Goal: Transaction & Acquisition: Purchase product/service

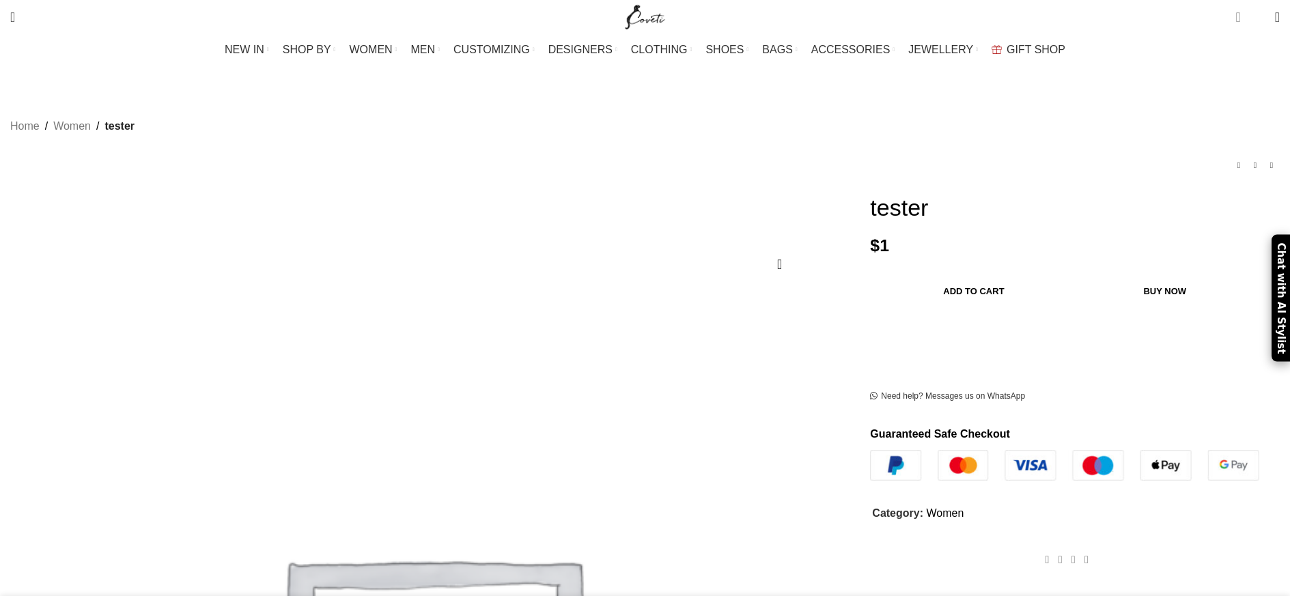
click at [1236, 15] on span "1 item" at bounding box center [1238, 17] width 5 height 14
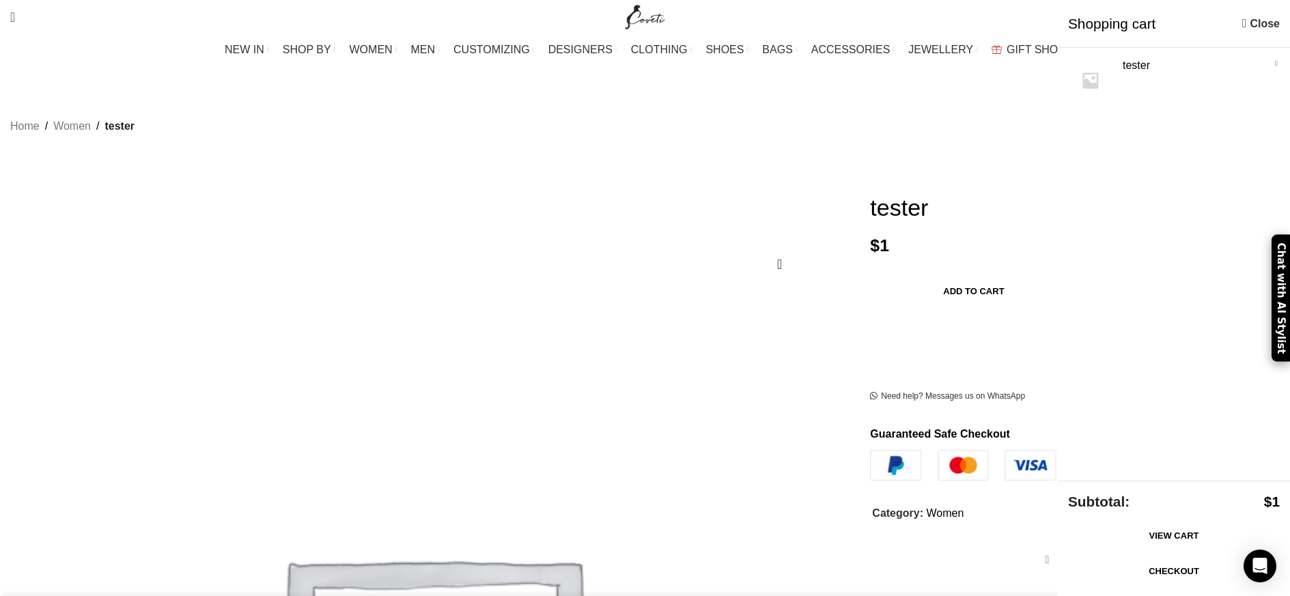
click at [1163, 579] on link "Checkout" at bounding box center [1174, 571] width 212 height 29
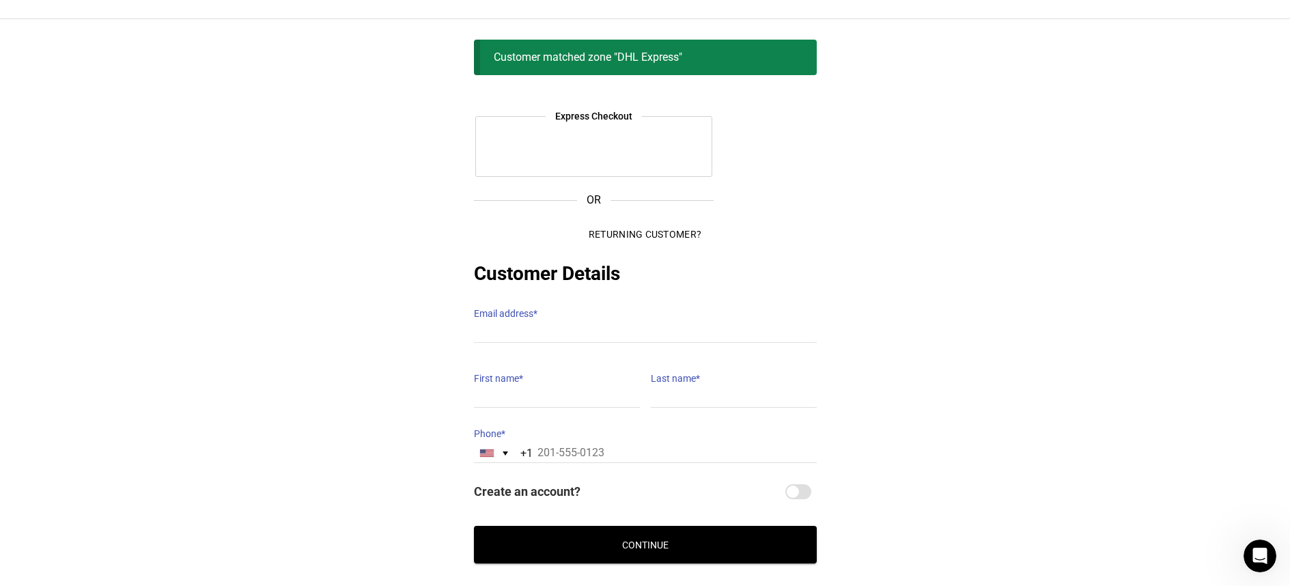
scroll to position [34, 0]
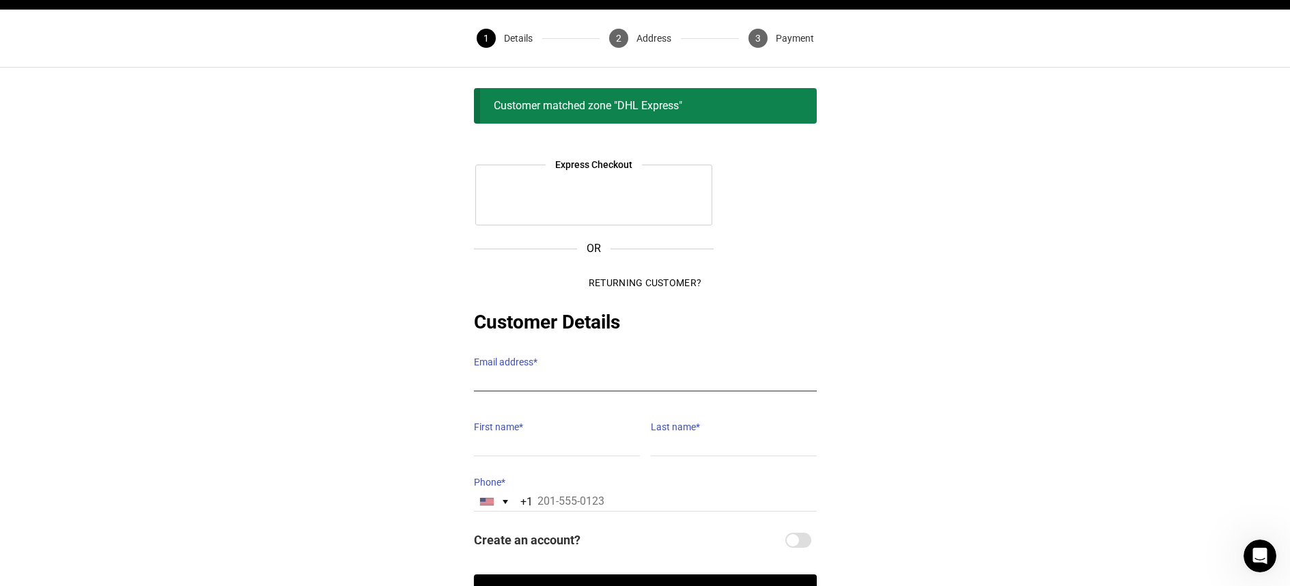
click at [544, 372] on input "Email address *" at bounding box center [645, 382] width 343 height 20
type input "hebaalfazari@gmail.com"
type input "HEBA K"
type input "ALFAZARI"
click at [531, 437] on input "HEBA K" at bounding box center [557, 447] width 166 height 20
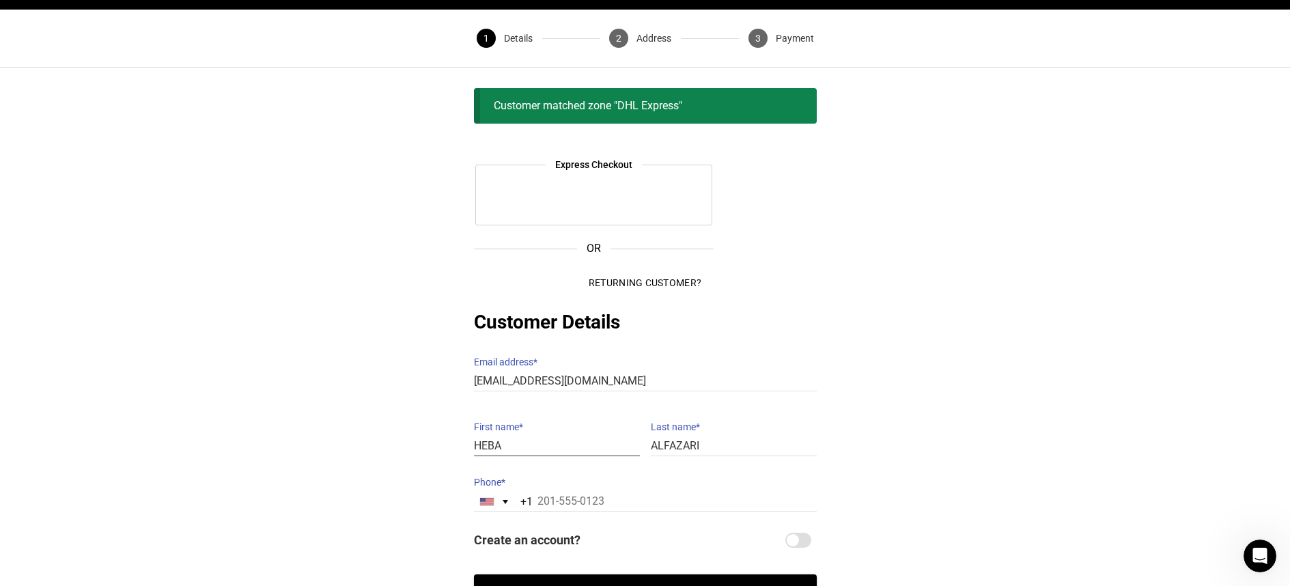
type input "HEBA"
click at [275, 367] on div "Express Checkout OR Returning Customer? Customer Details Email address * hebaal…" at bounding box center [645, 383] width 1290 height 457
click at [566, 492] on input "Phone *" at bounding box center [645, 502] width 343 height 20
click at [559, 492] on input "+971 50 231 8833" at bounding box center [645, 502] width 343 height 20
click at [558, 492] on input "+971 50 231 8833" at bounding box center [645, 502] width 343 height 20
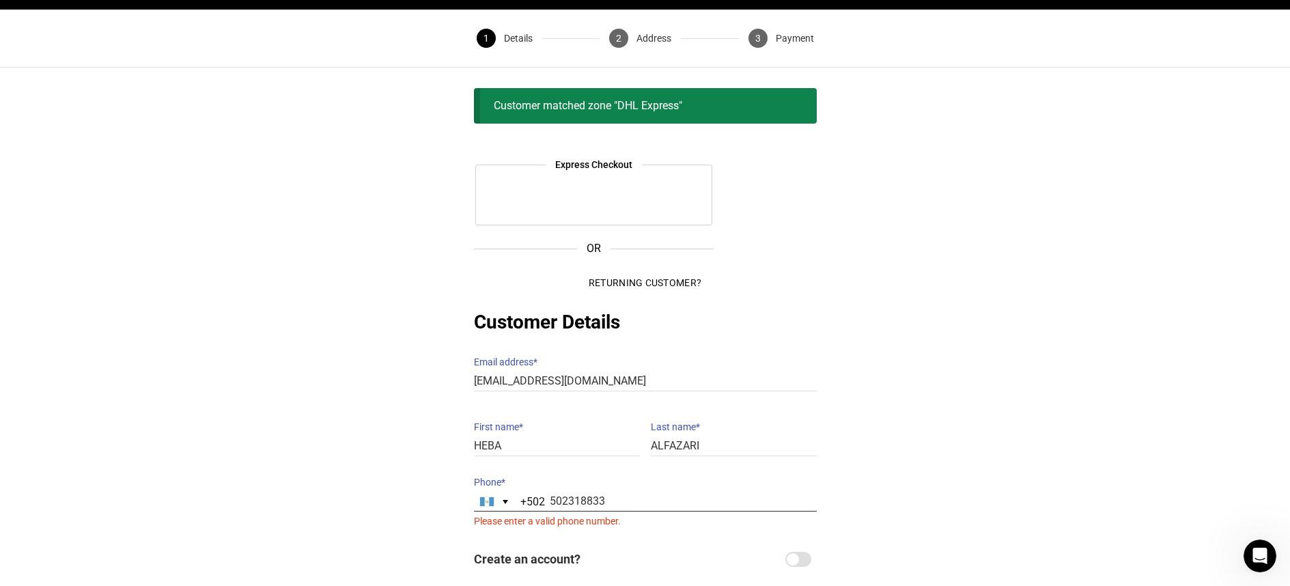
drag, startPoint x: 669, startPoint y: 491, endPoint x: 519, endPoint y: 477, distance: 150.3
click at [519, 477] on p "Phone * Guatemala +502 +502 242 results found Afghanistan +93 Albania +355 Alge…" at bounding box center [645, 502] width 343 height 58
paste input "https://app.fullstory.com/logout?dest=%2Fui%2FN5ZQD%2Fsettings%2Fbilling%3Futm_…"
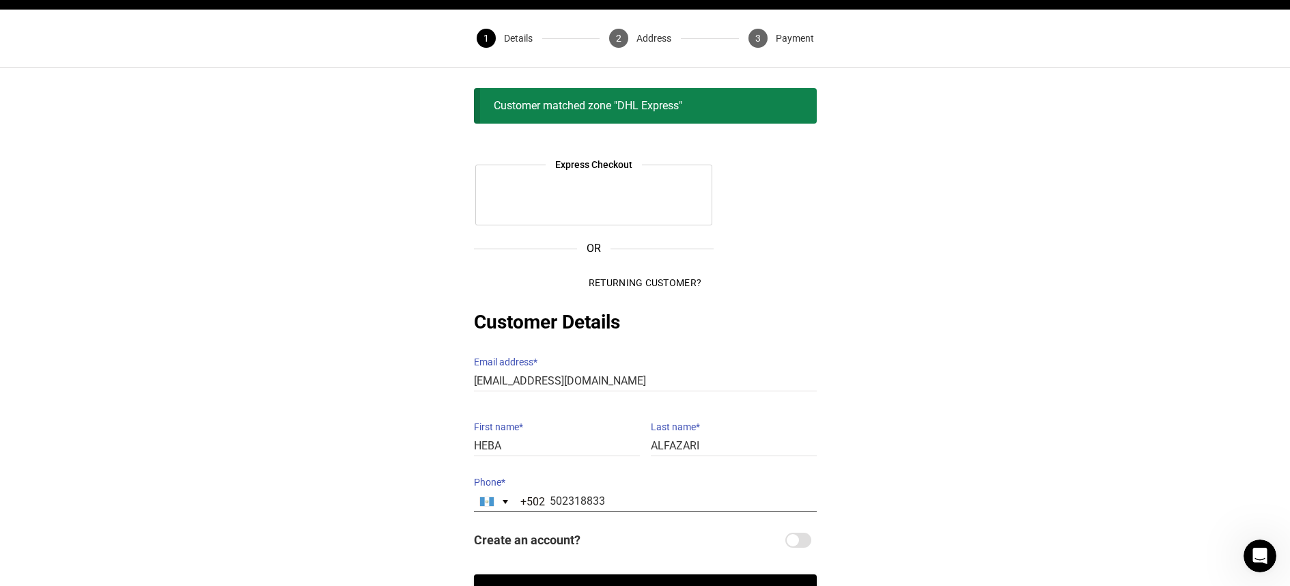
scroll to position [0, 0]
click at [615, 494] on input "502318833" at bounding box center [645, 502] width 343 height 20
type input "+971 50 231 8833"
click at [748, 473] on label "Phone *" at bounding box center [645, 482] width 343 height 19
click at [748, 492] on input "+971 50 231 8833" at bounding box center [645, 502] width 343 height 20
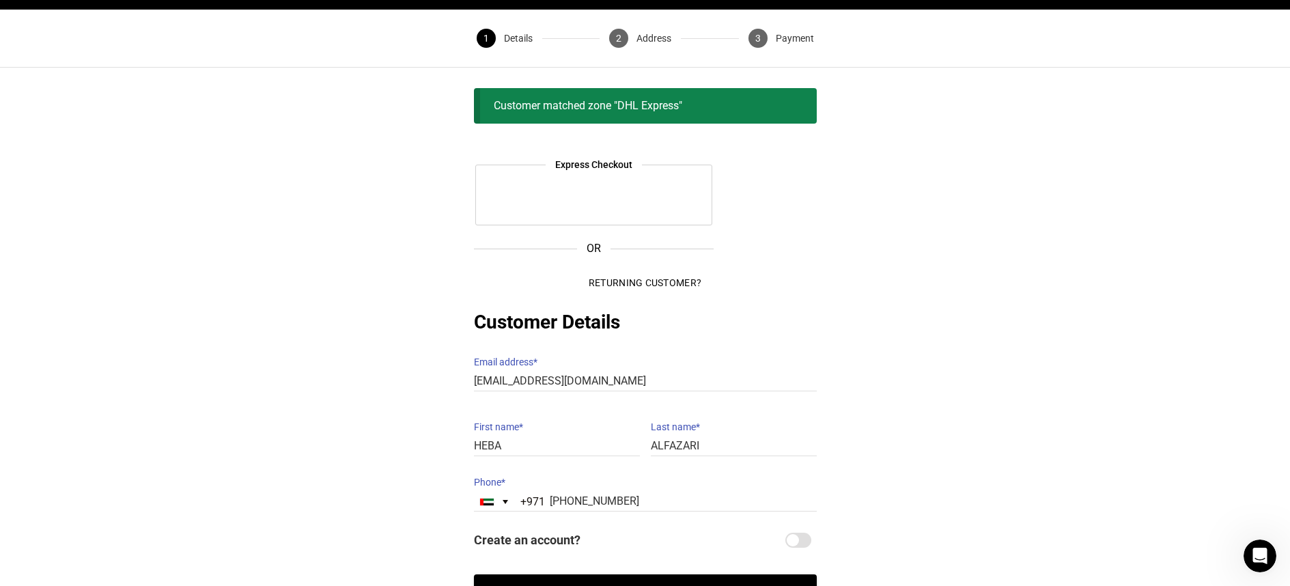
click at [669, 574] on button "Continue" at bounding box center [645, 593] width 343 height 38
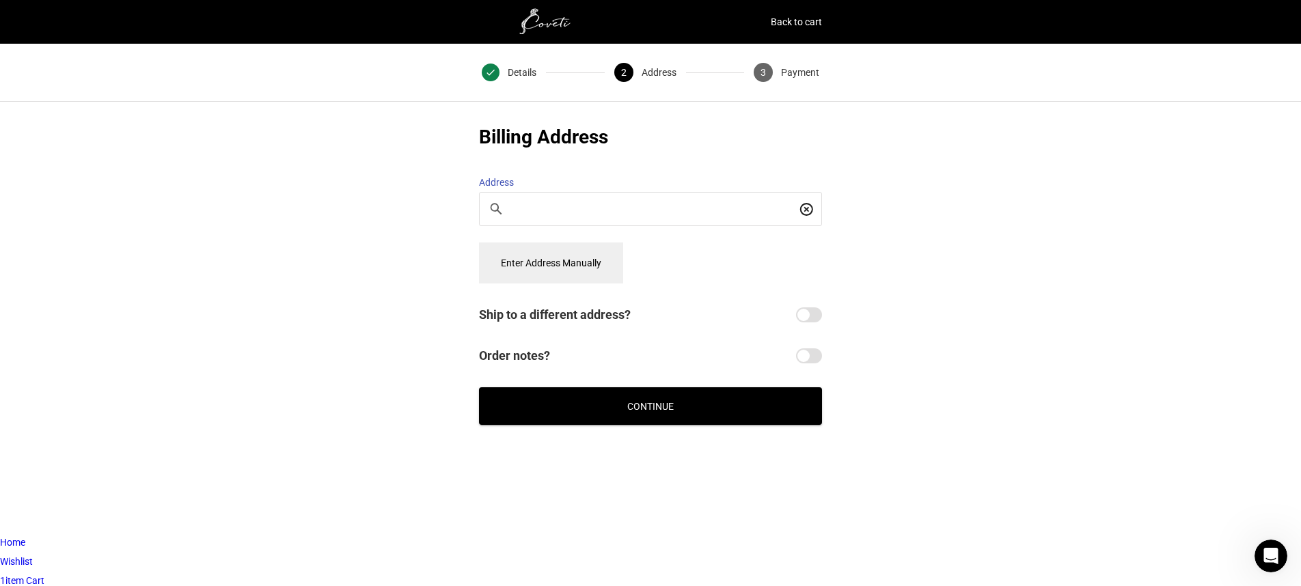
click at [574, 253] on button "Enter Address Manually" at bounding box center [551, 263] width 144 height 41
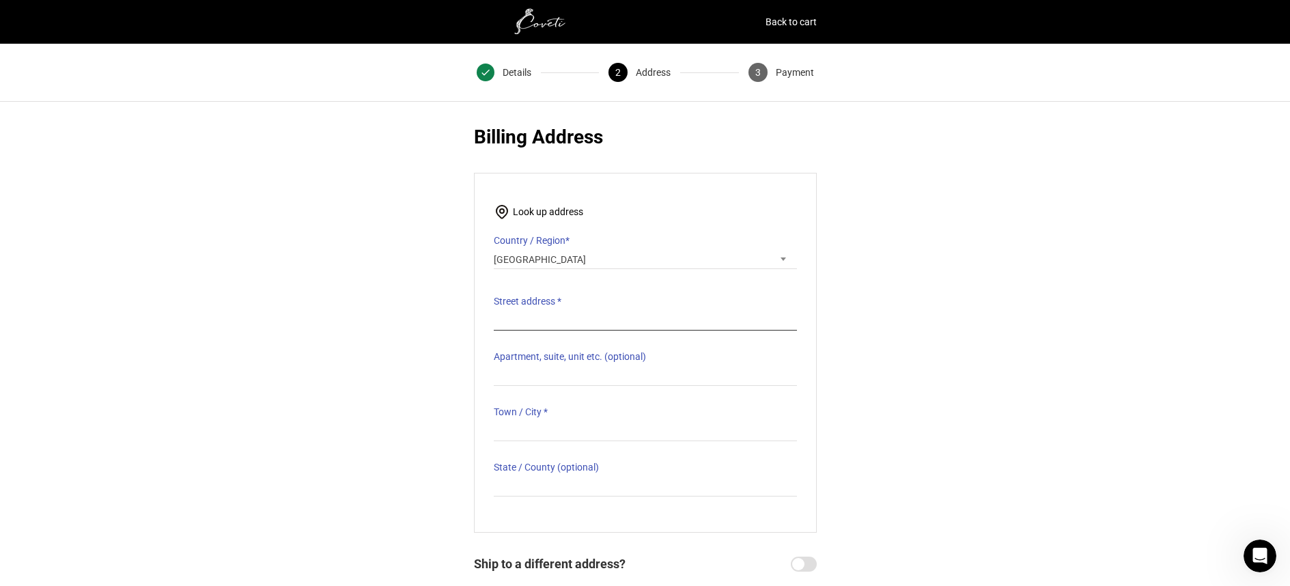
click at [576, 311] on input "Street address *" at bounding box center [645, 321] width 303 height 20
type input "villa 191, Al Maal street shakhbout city"
type input "ABU DHABI"
click at [1057, 265] on div "Express Checkout OR Returning Customer? Customer Details Email address * hebaal…" at bounding box center [645, 399] width 1290 height 551
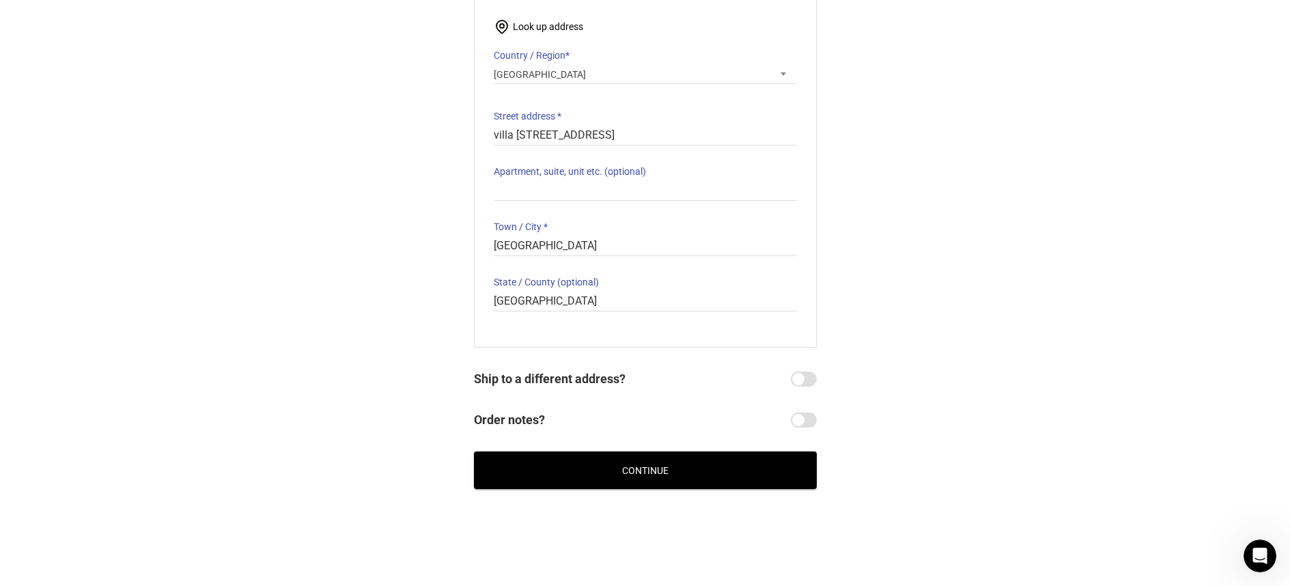
scroll to position [186, 0]
click at [693, 456] on button "Continue" at bounding box center [645, 470] width 343 height 38
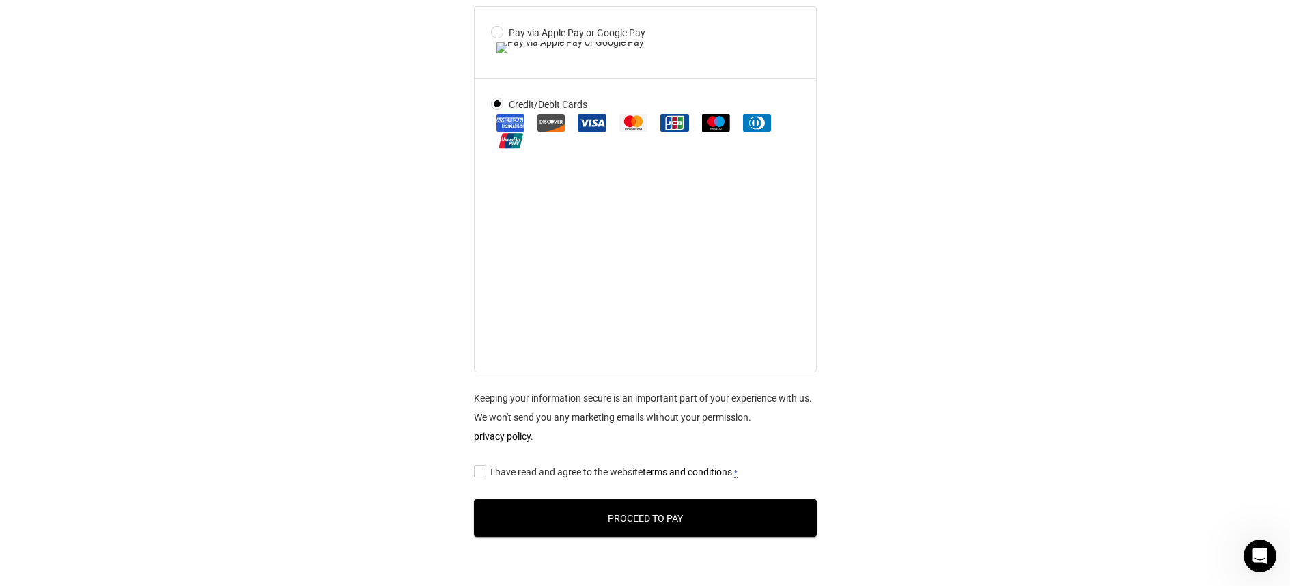
scroll to position [568, 0]
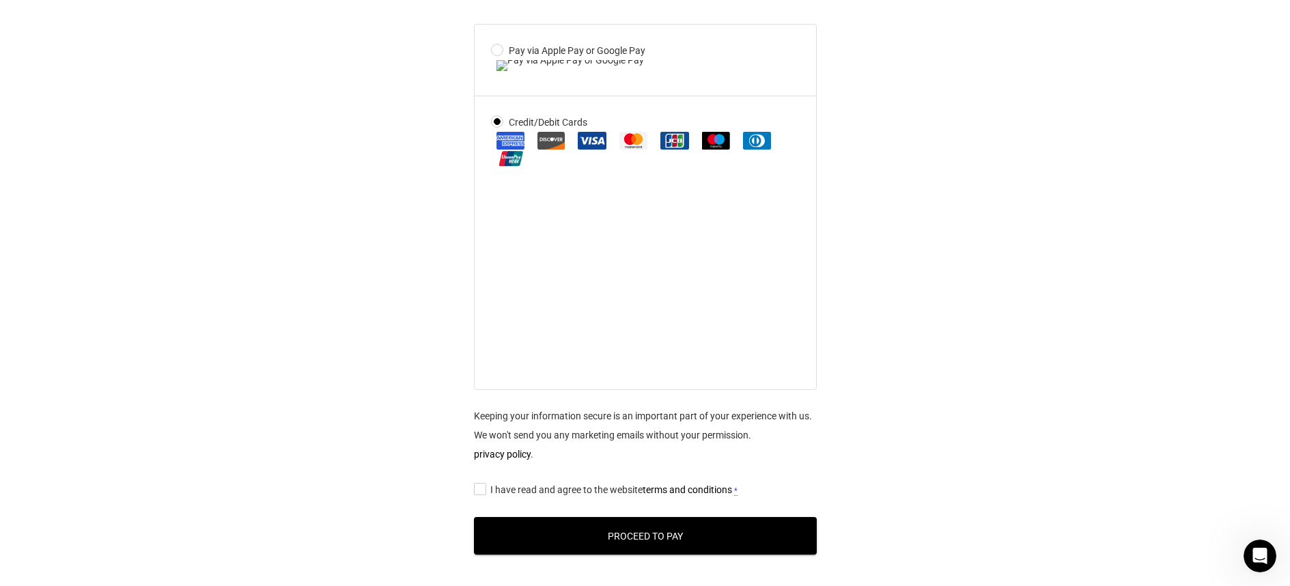
click at [499, 70] on label "Pay via Apple Pay or Google Pay" at bounding box center [645, 60] width 309 height 38
click at [0, 0] on input "Pay via Apple Pay or Google Pay" at bounding box center [0, 0] width 0 height 0
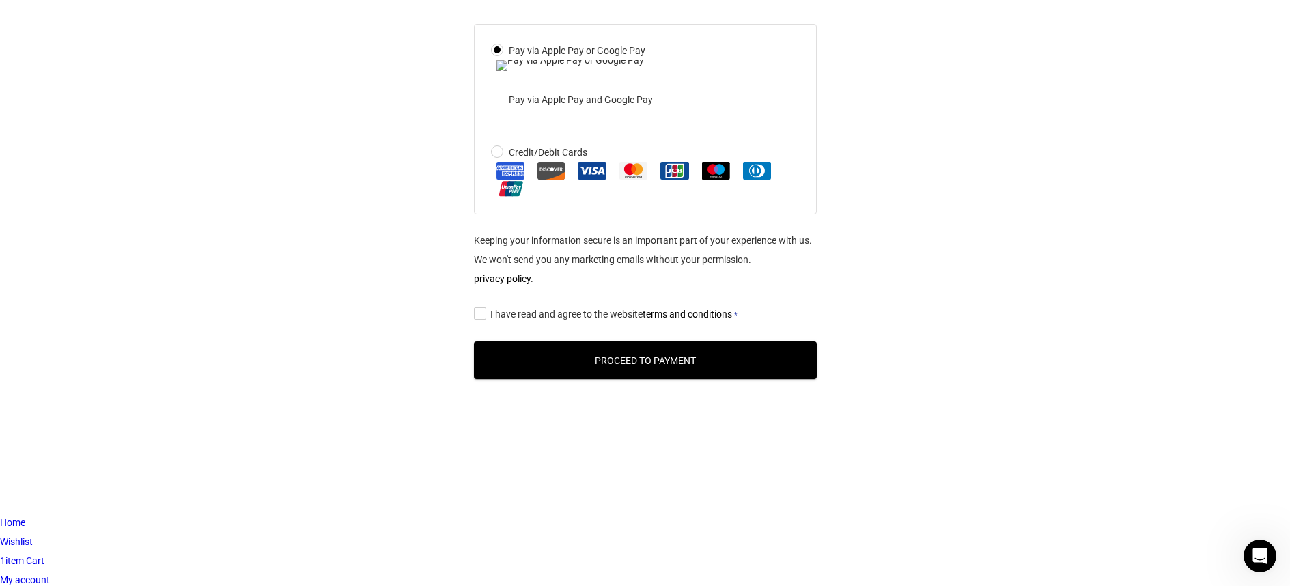
scroll to position [533, 0]
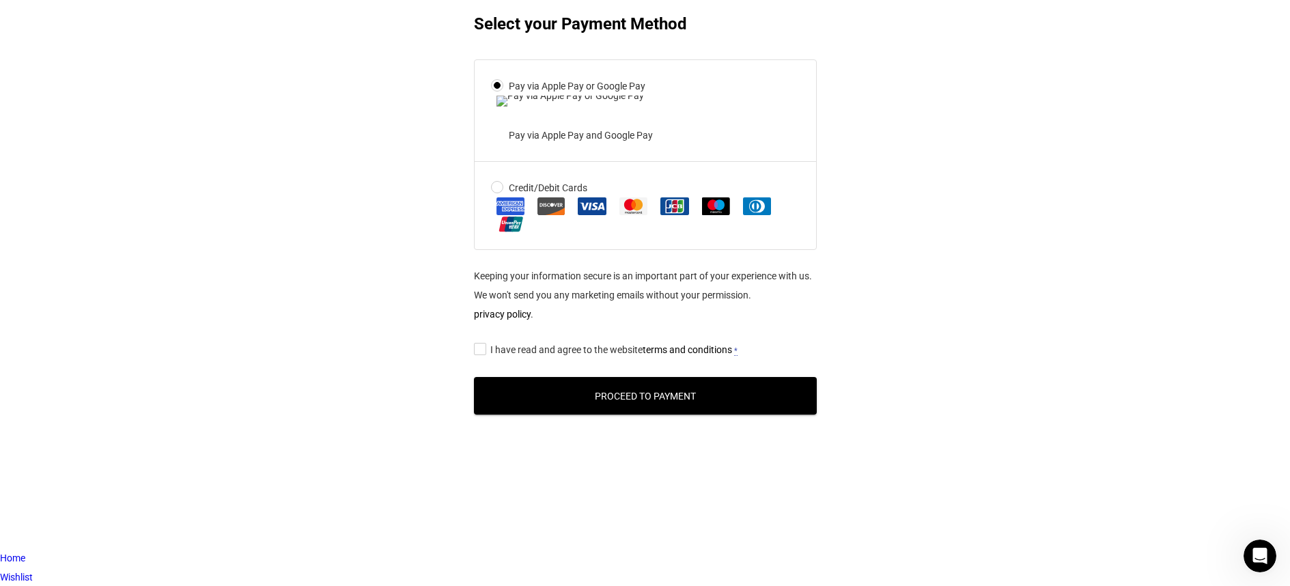
click at [510, 361] on label "I have read and agree to the website terms and conditions *" at bounding box center [645, 350] width 343 height 20
click at [483, 348] on input "I have read and agree to the website terms and conditions *" at bounding box center [478, 348] width 9 height 0
click at [615, 415] on button "Proceed To Payment" at bounding box center [645, 396] width 343 height 38
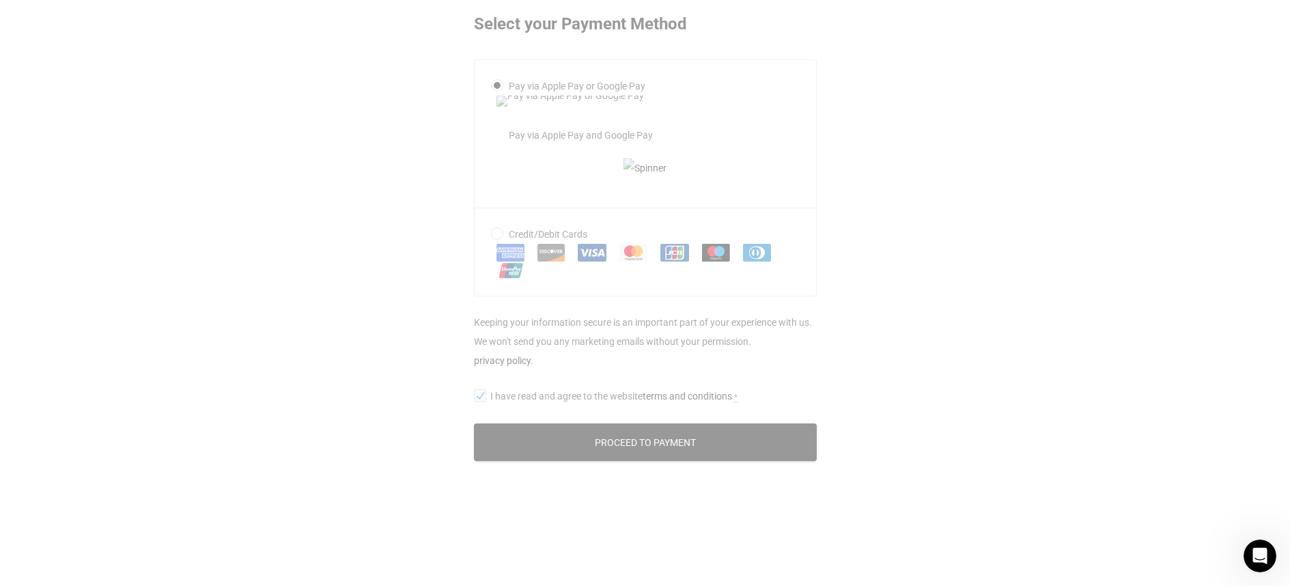
click at [526, 270] on div at bounding box center [645, 39] width 1290 height 940
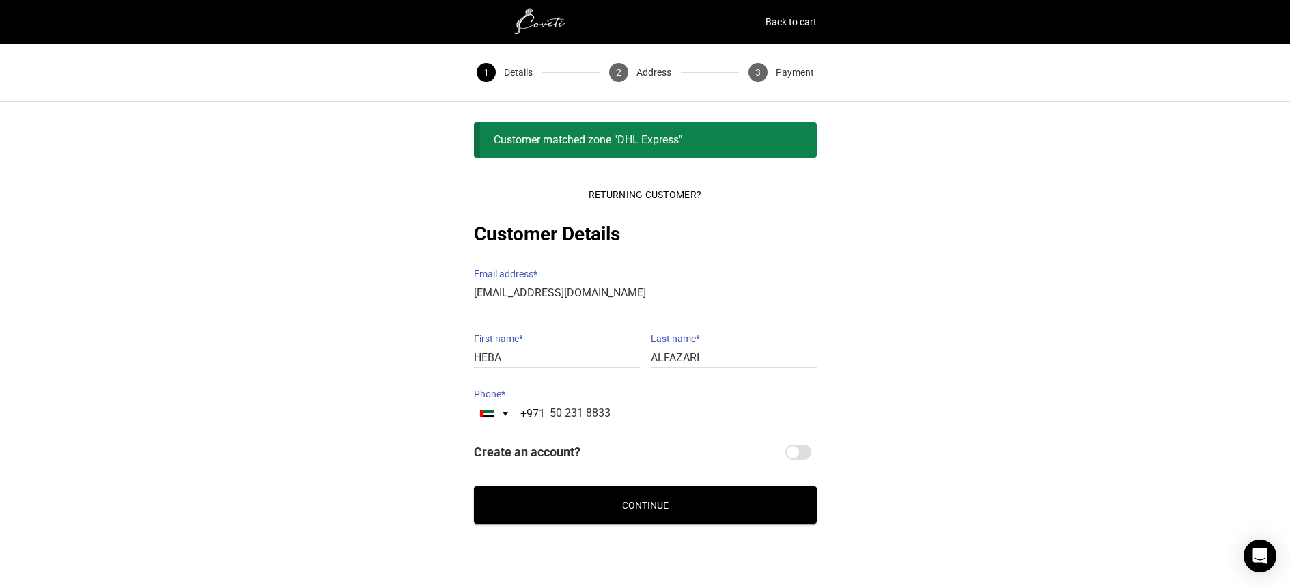
click at [607, 496] on button "Continue" at bounding box center [645, 505] width 343 height 38
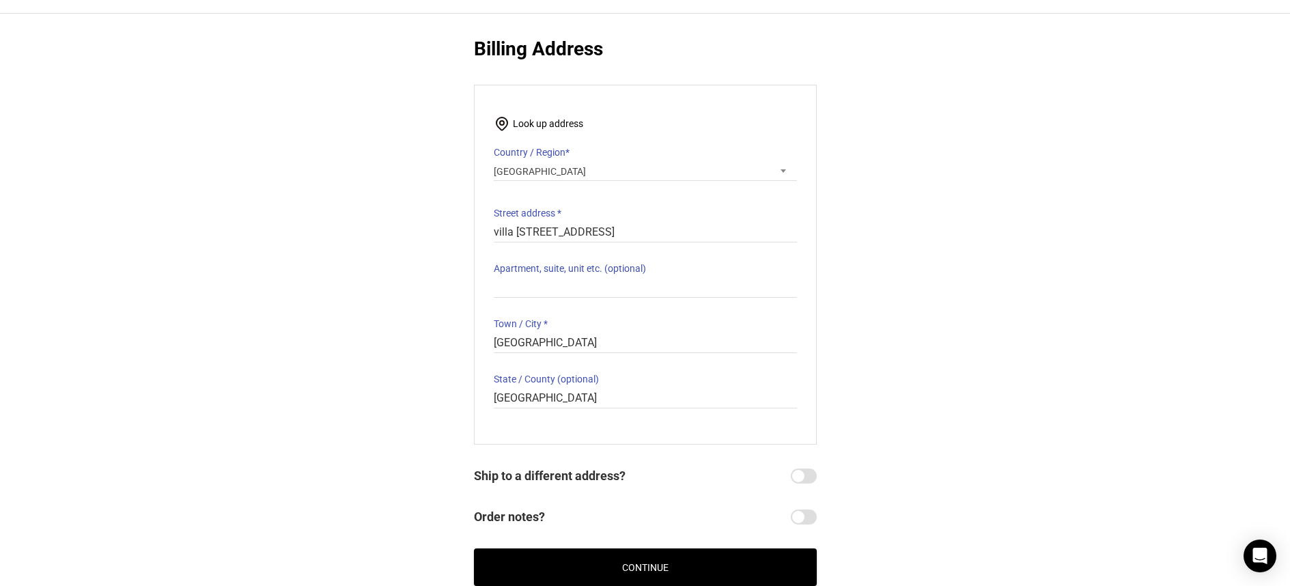
scroll to position [186, 0]
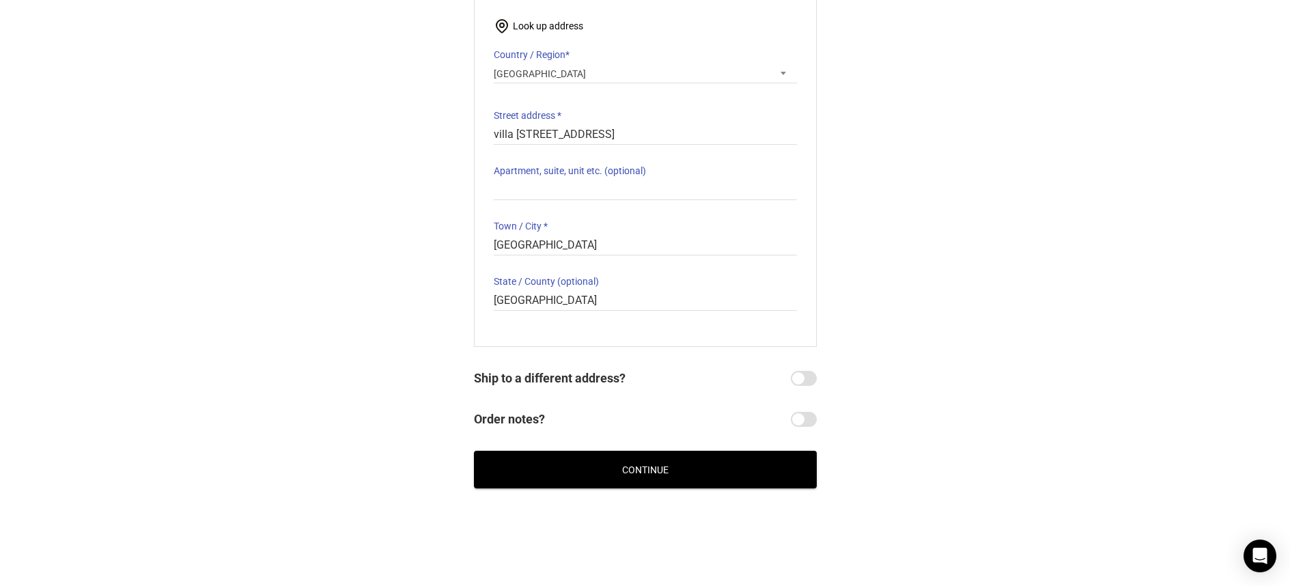
click at [573, 467] on button "Continue" at bounding box center [645, 470] width 343 height 38
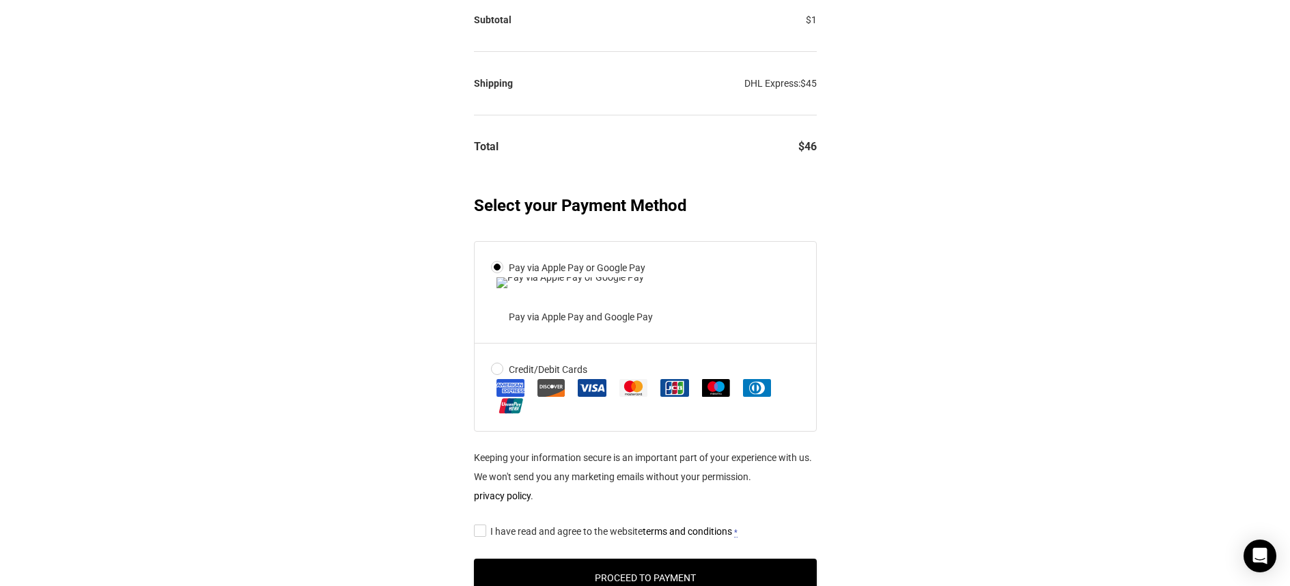
scroll to position [522, 0]
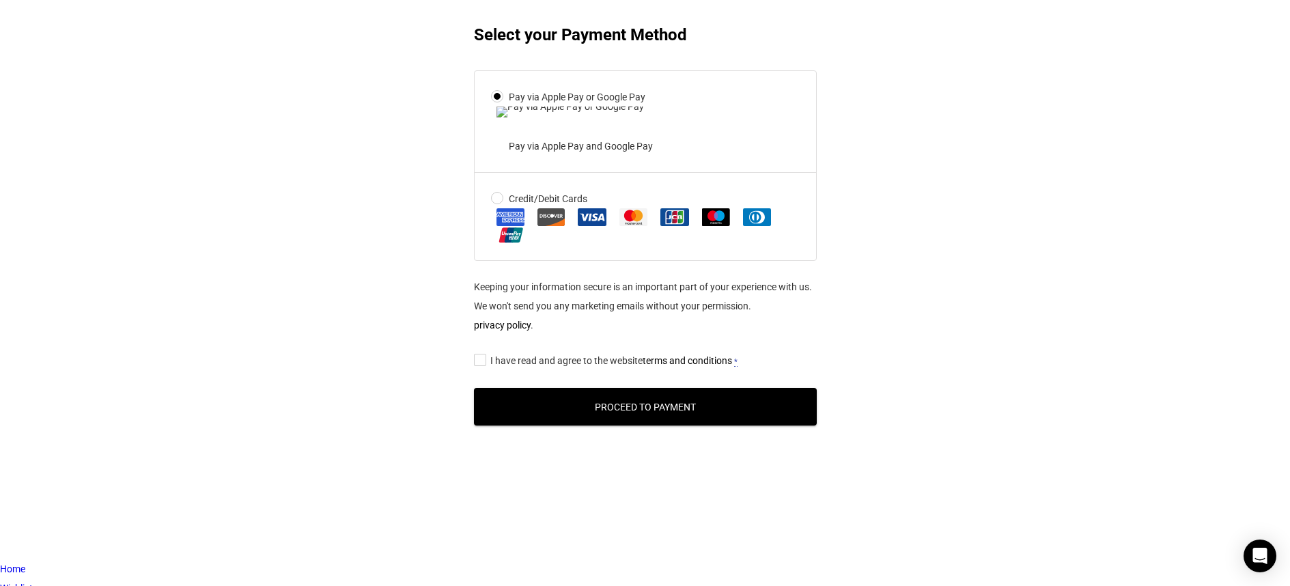
click at [521, 366] on span "I have read and agree to the website terms and conditions" at bounding box center [611, 360] width 242 height 11
click at [483, 359] on input "I have read and agree to the website terms and conditions *" at bounding box center [478, 359] width 9 height 0
click at [541, 426] on button "Proceed To Payment" at bounding box center [645, 407] width 343 height 38
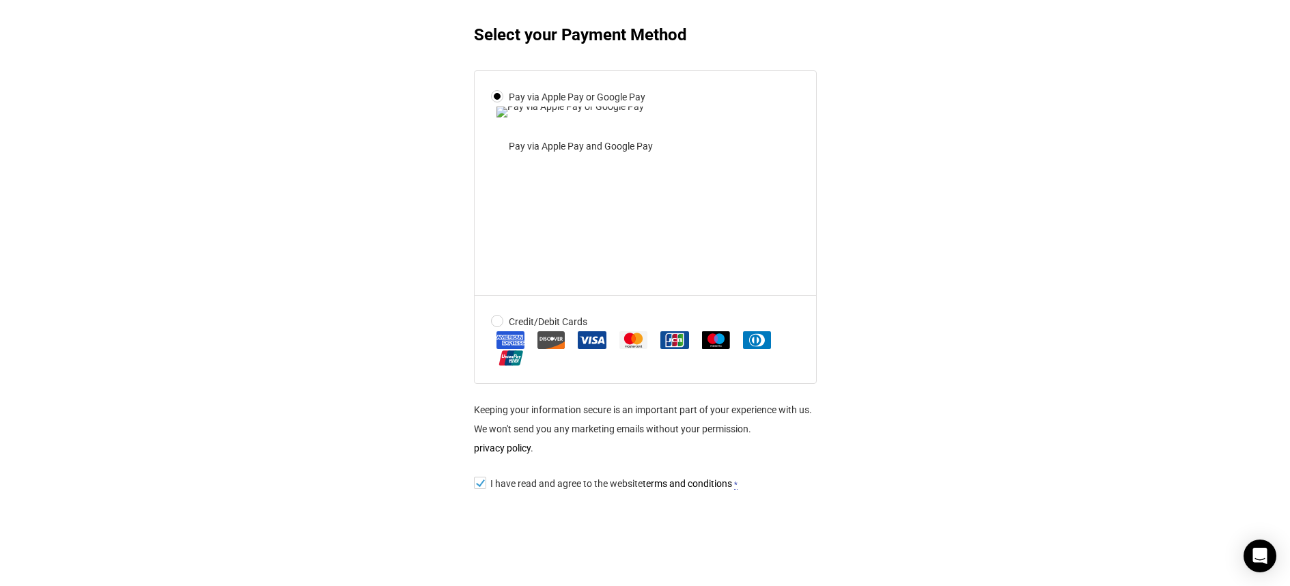
click at [535, 367] on span at bounding box center [645, 349] width 309 height 36
click at [0, 0] on input "Credit/Debit Cards" at bounding box center [0, 0] width 0 height 0
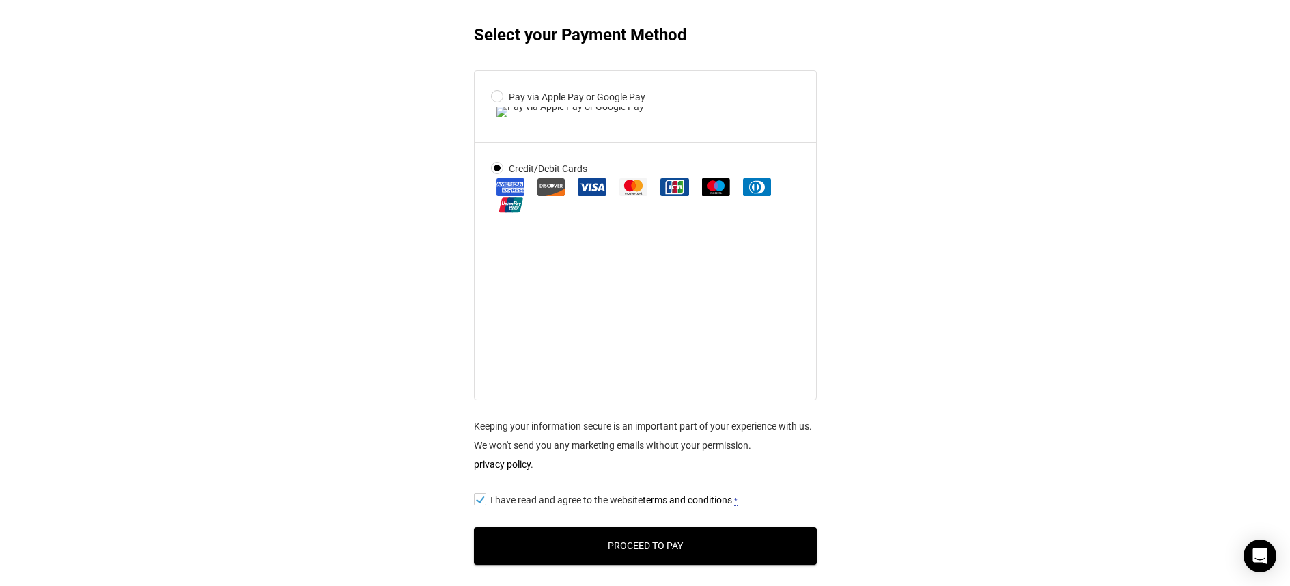
click at [923, 342] on div "Express Checkout OR Returning Customer? Customer Details Email address * hebaal…" at bounding box center [645, 97] width 1290 height 973
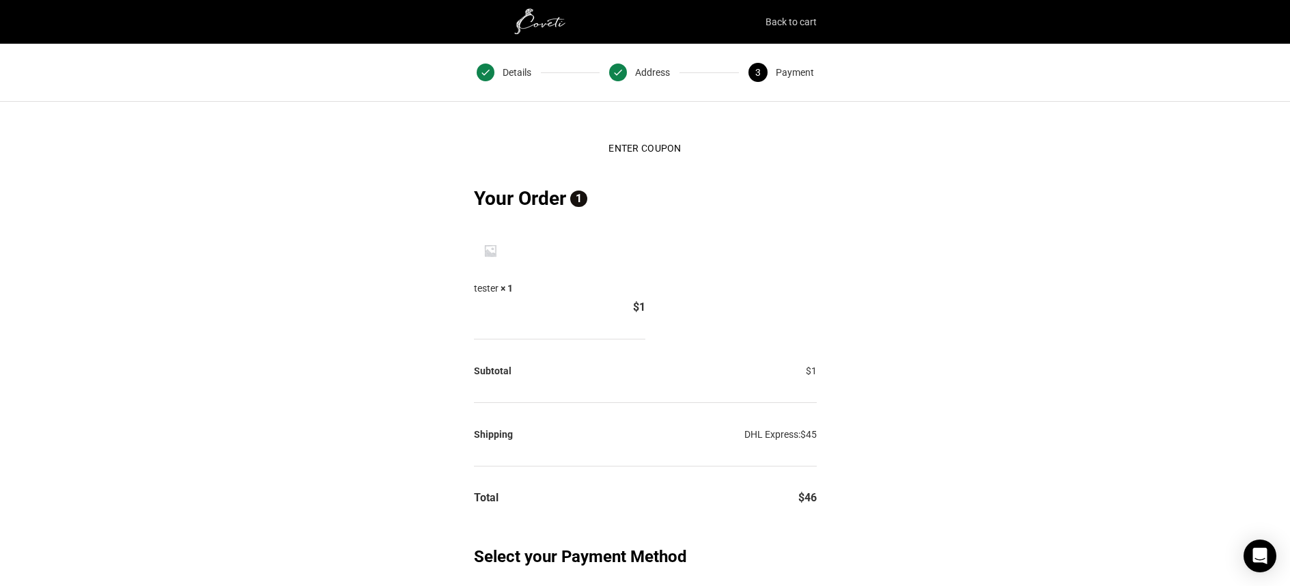
click at [804, 27] on link "Back to cart" at bounding box center [791, 21] width 51 height 19
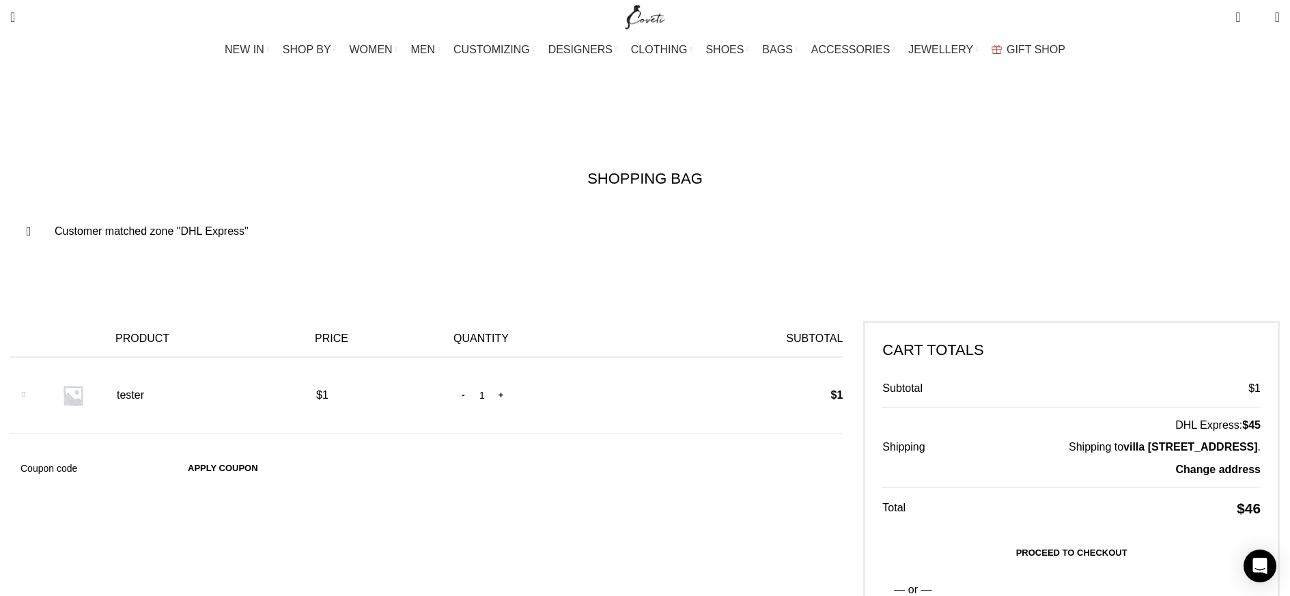
click at [34, 385] on link "×" at bounding box center [24, 395] width 20 height 20
